Goal: Find specific page/section: Find specific page/section

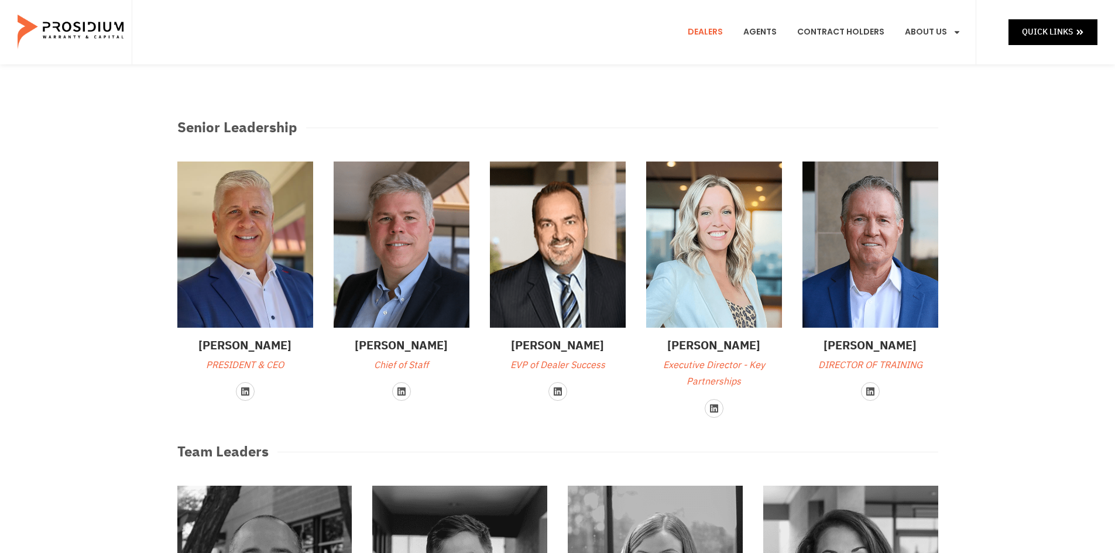
click at [704, 30] on link "Dealers" at bounding box center [705, 32] width 53 height 43
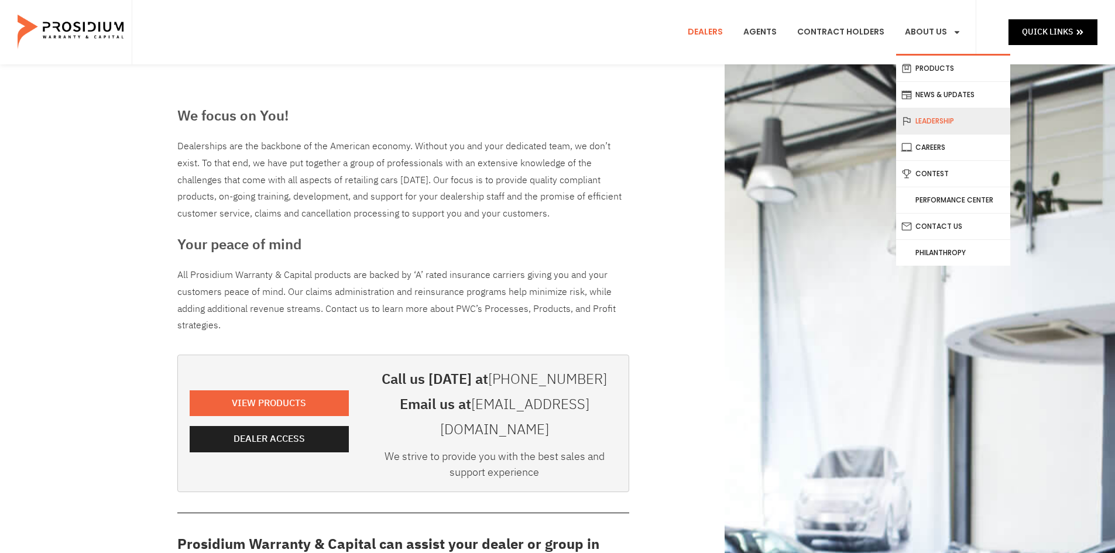
click at [946, 125] on link "Leadership" at bounding box center [953, 121] width 114 height 26
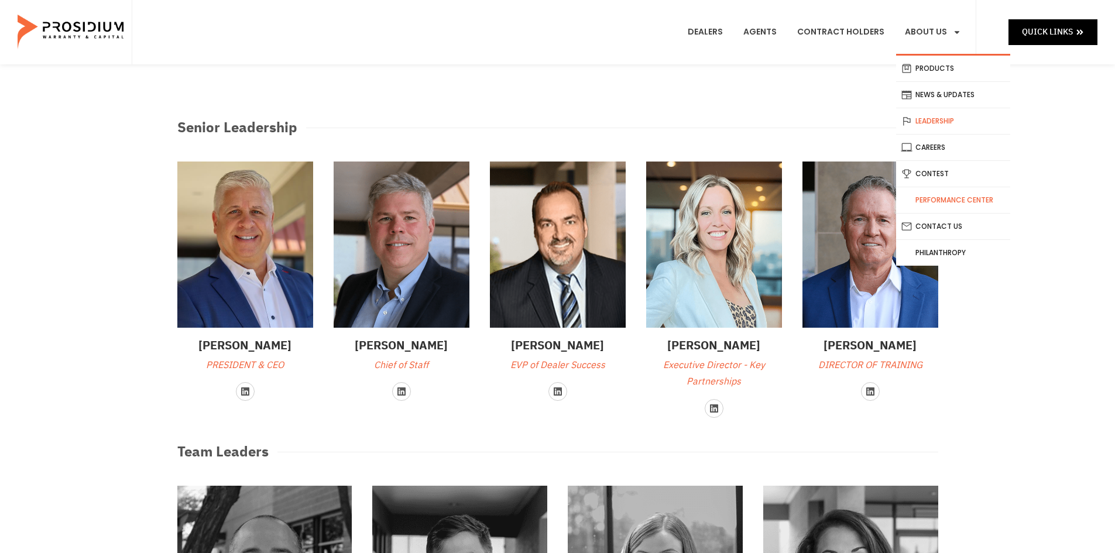
click at [946, 201] on link "Performance Center" at bounding box center [953, 200] width 114 height 26
click at [970, 173] on link "Contest" at bounding box center [953, 174] width 114 height 26
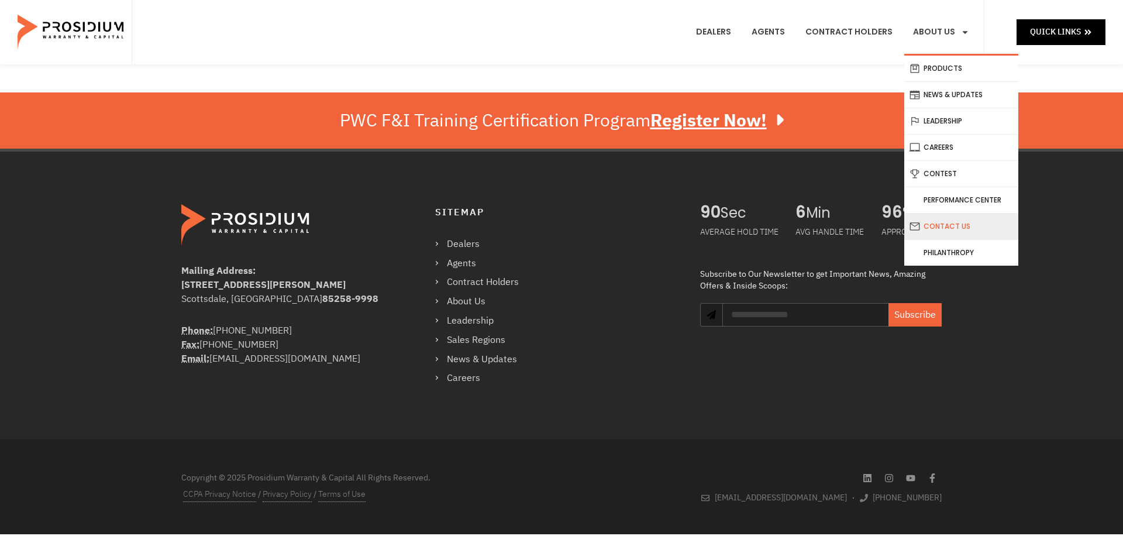
click at [958, 225] on link "Contact Us" at bounding box center [962, 227] width 114 height 26
